Goal: Navigation & Orientation: Find specific page/section

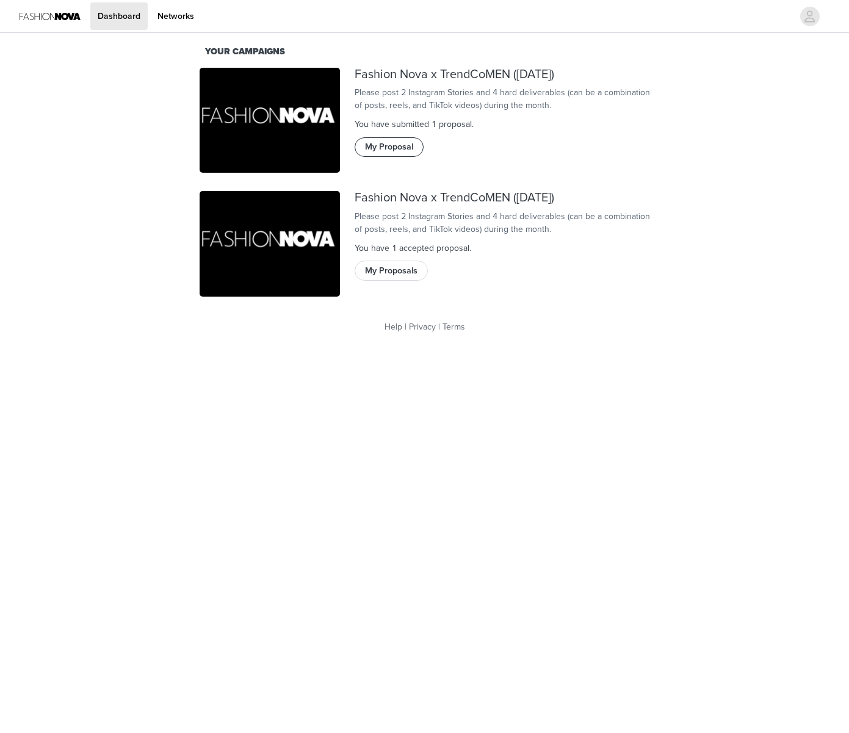
click at [410, 157] on button "My Proposal" at bounding box center [389, 147] width 69 height 20
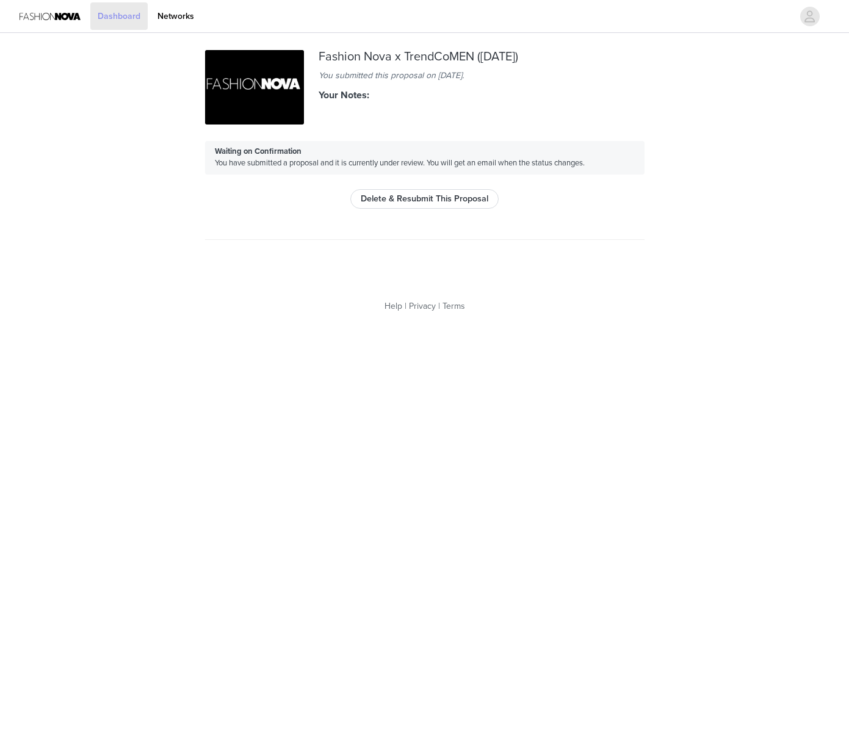
click at [136, 20] on link "Dashboard" at bounding box center [118, 15] width 57 height 27
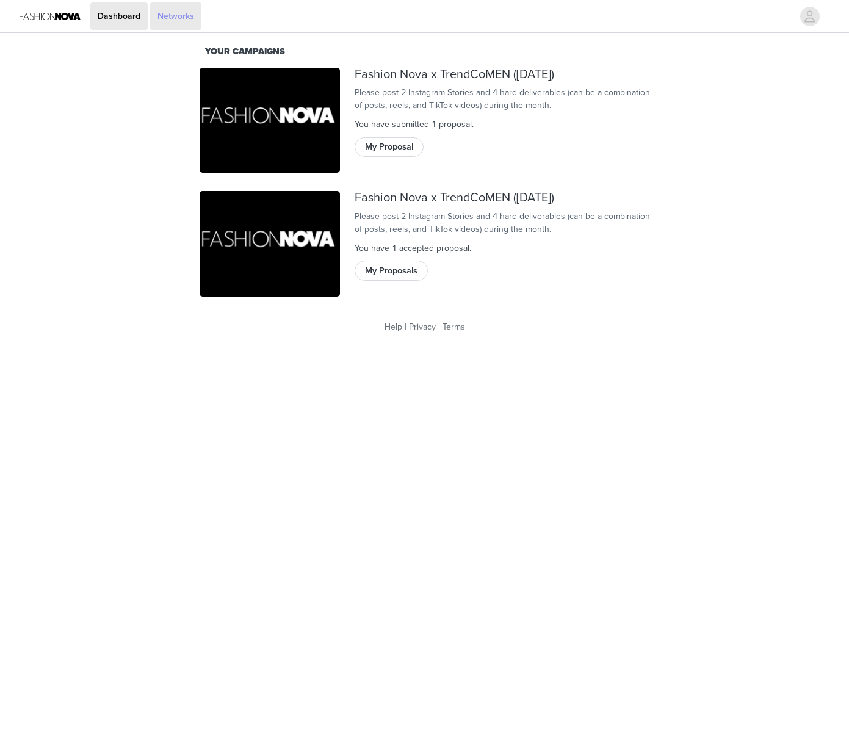
click at [184, 9] on link "Networks" at bounding box center [175, 15] width 51 height 27
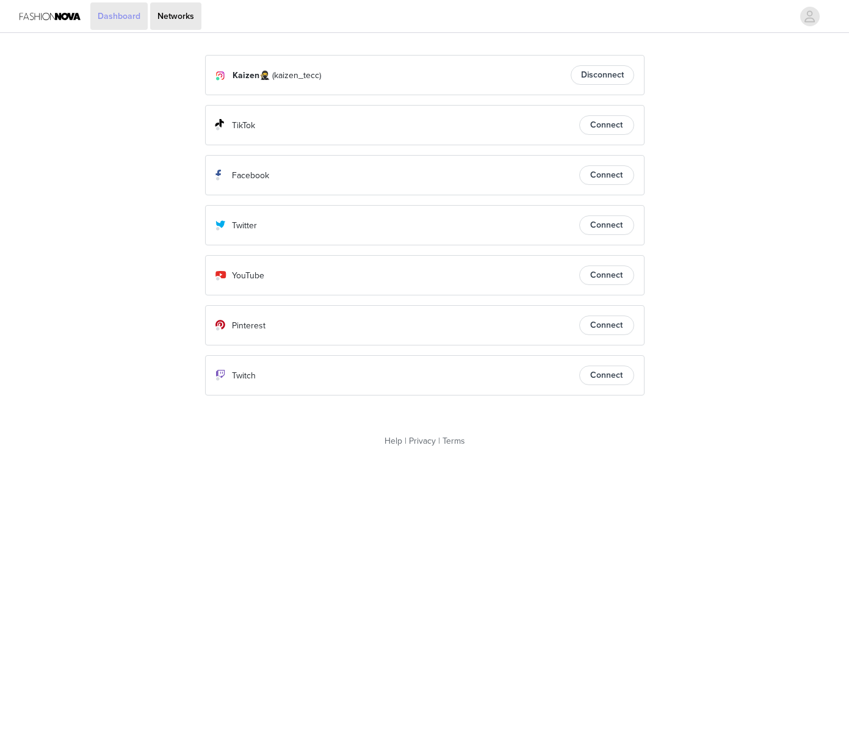
click at [125, 20] on link "Dashboard" at bounding box center [118, 15] width 57 height 27
